Goal: Navigation & Orientation: Find specific page/section

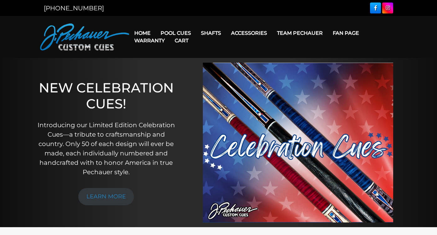
click at [182, 33] on link "Cart" at bounding box center [182, 41] width 24 height 16
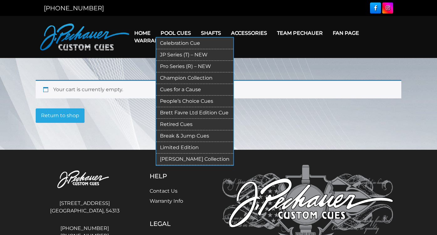
click at [188, 41] on link "Celebration Cue" at bounding box center [194, 44] width 77 height 12
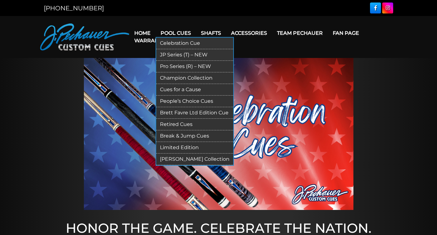
click at [187, 53] on link "JP Series (T) – NEW" at bounding box center [194, 55] width 77 height 12
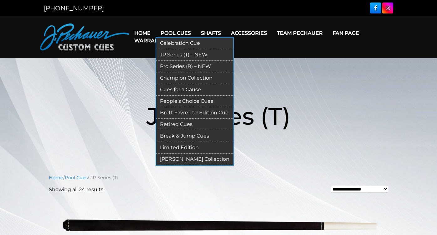
click at [184, 65] on link "Pro Series (R) – NEW" at bounding box center [194, 67] width 77 height 12
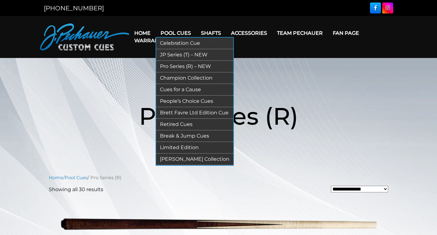
click at [188, 76] on link "Champion Collection" at bounding box center [194, 78] width 77 height 12
